Goal: Task Accomplishment & Management: Manage account settings

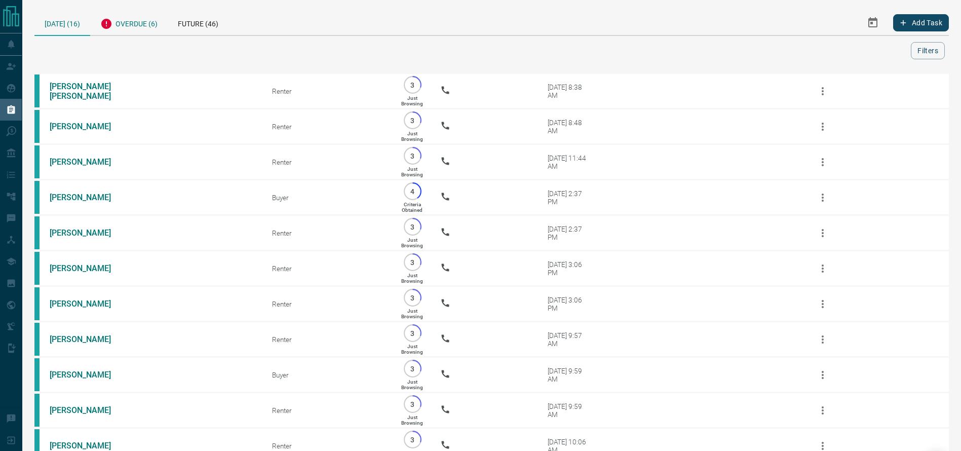
click at [121, 26] on div "Overdue (6)" at bounding box center [129, 22] width 78 height 25
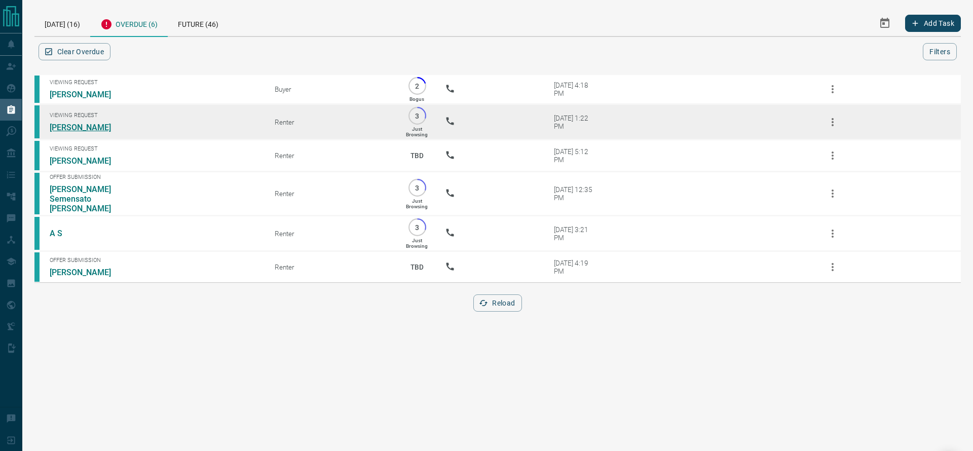
click at [69, 130] on link "[PERSON_NAME]" at bounding box center [88, 128] width 76 height 10
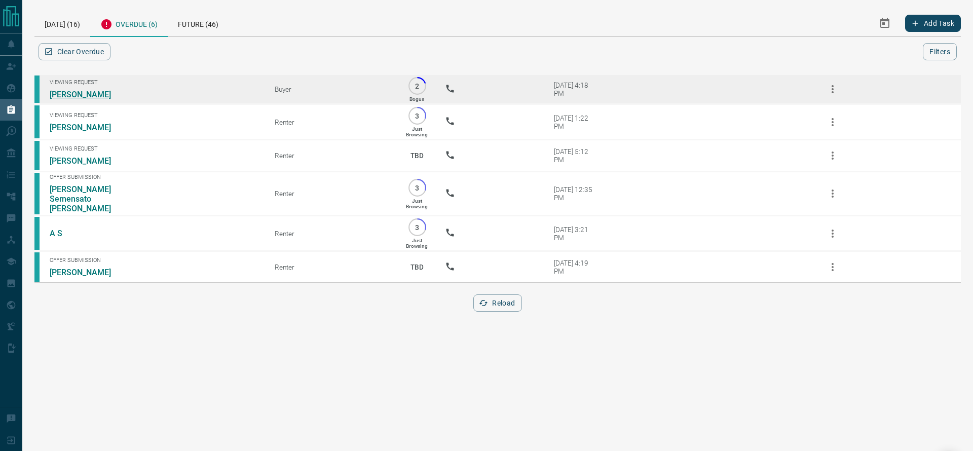
click at [79, 90] on link "[PERSON_NAME]" at bounding box center [88, 95] width 76 height 10
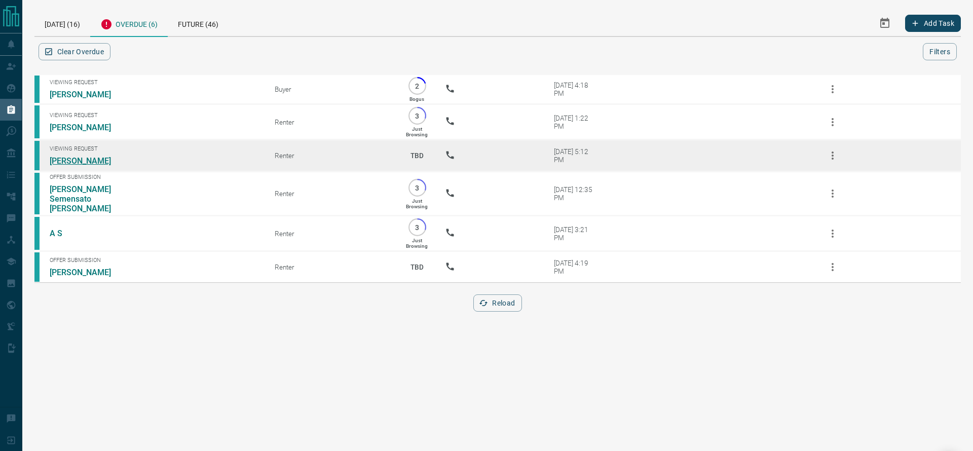
click at [89, 164] on link "[PERSON_NAME]" at bounding box center [88, 161] width 76 height 10
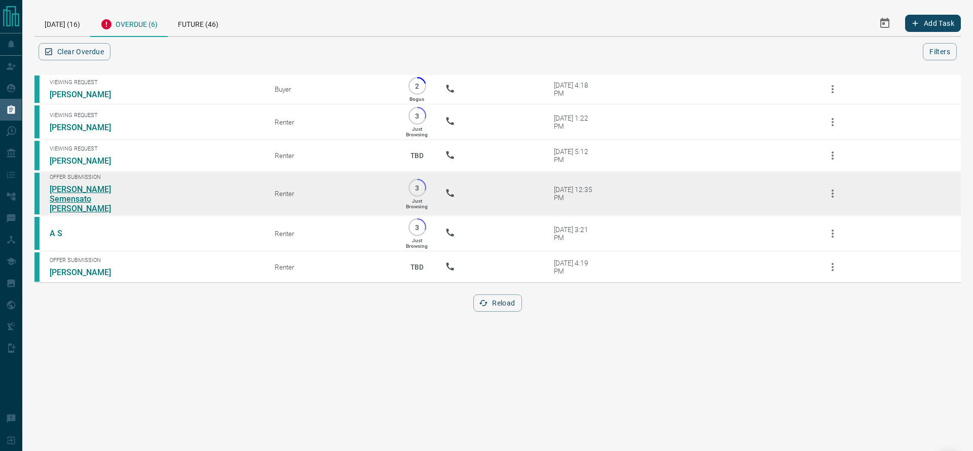
click at [71, 198] on link "[PERSON_NAME] Semensato [PERSON_NAME]" at bounding box center [88, 198] width 76 height 29
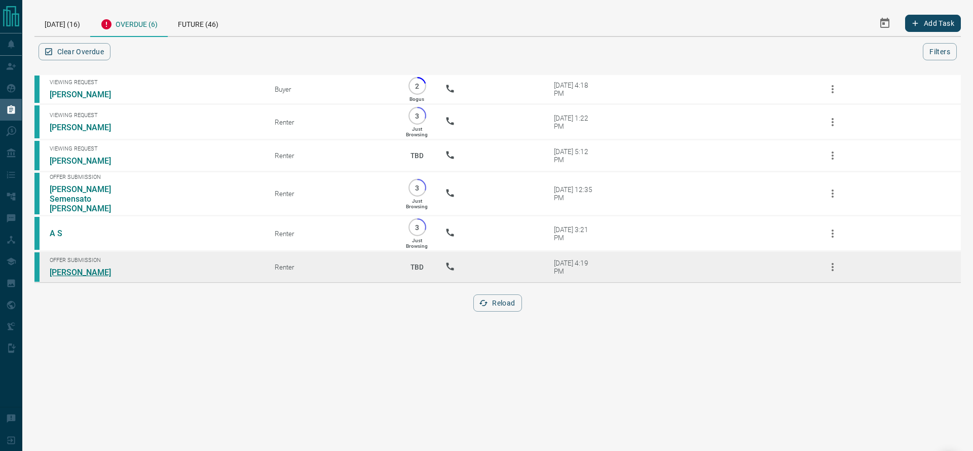
click at [66, 269] on link "[PERSON_NAME]" at bounding box center [88, 273] width 76 height 10
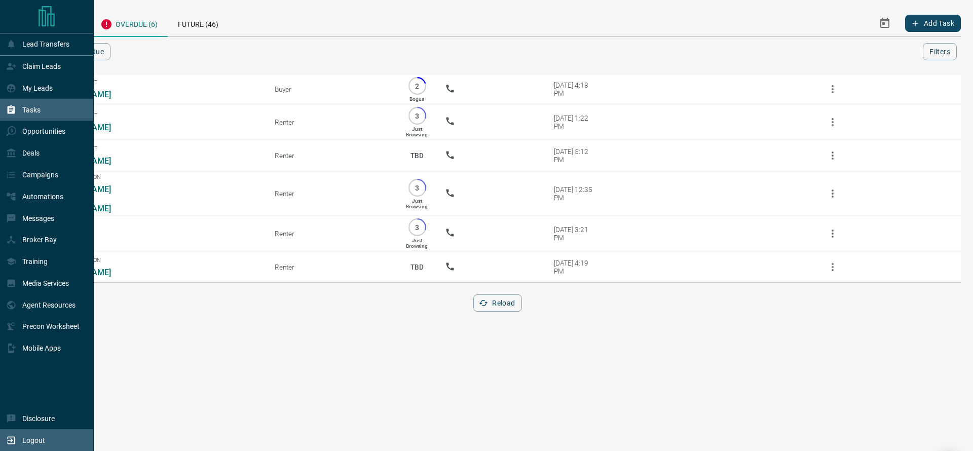
click at [22, 432] on div "Logout" at bounding box center [25, 440] width 39 height 17
